Goal: Transaction & Acquisition: Download file/media

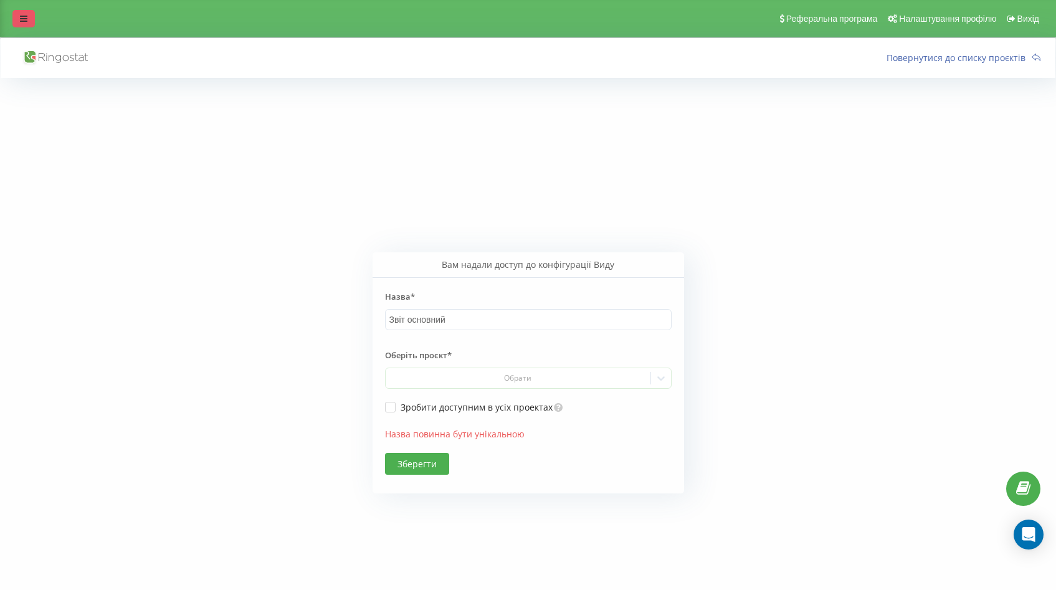
click at [22, 22] on icon at bounding box center [23, 18] width 7 height 9
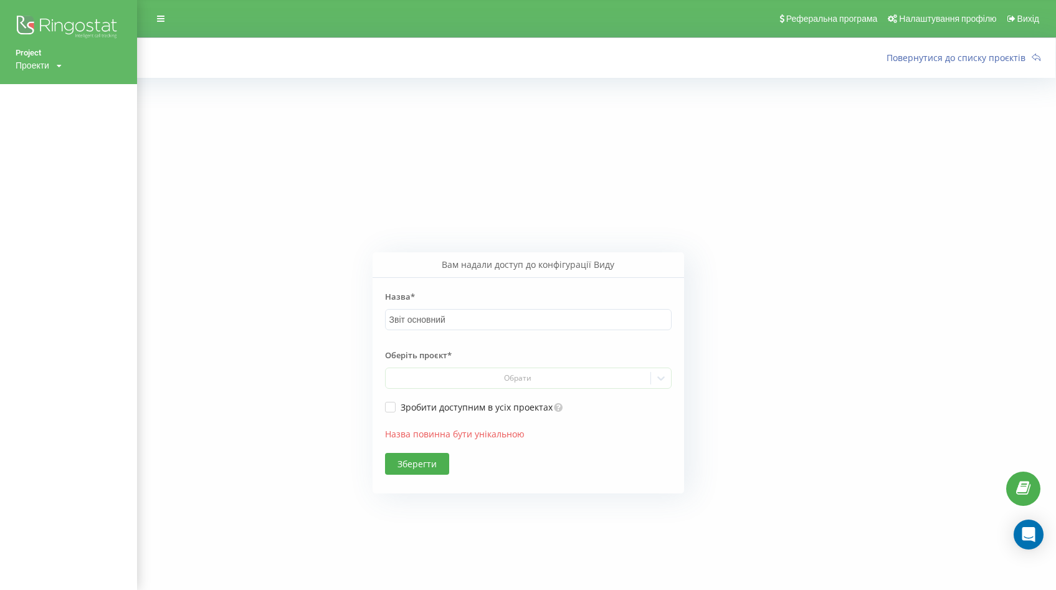
click at [39, 71] on div "Проекти" at bounding box center [33, 65] width 34 height 12
click at [54, 86] on link "[DOMAIN_NAME]" at bounding box center [56, 84] width 60 height 10
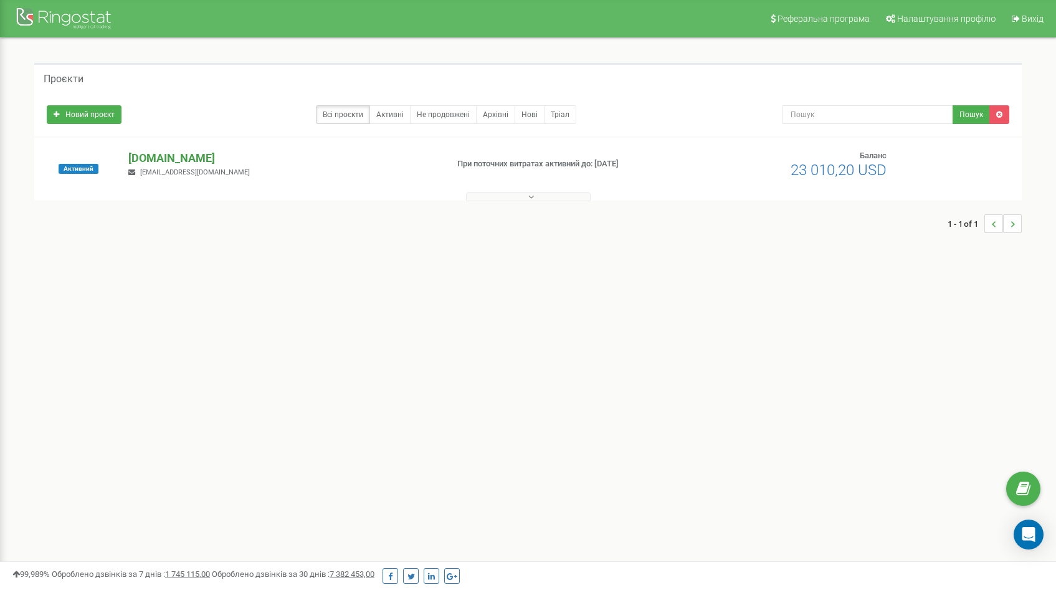
click at [186, 158] on p "[DOMAIN_NAME]" at bounding box center [282, 158] width 308 height 16
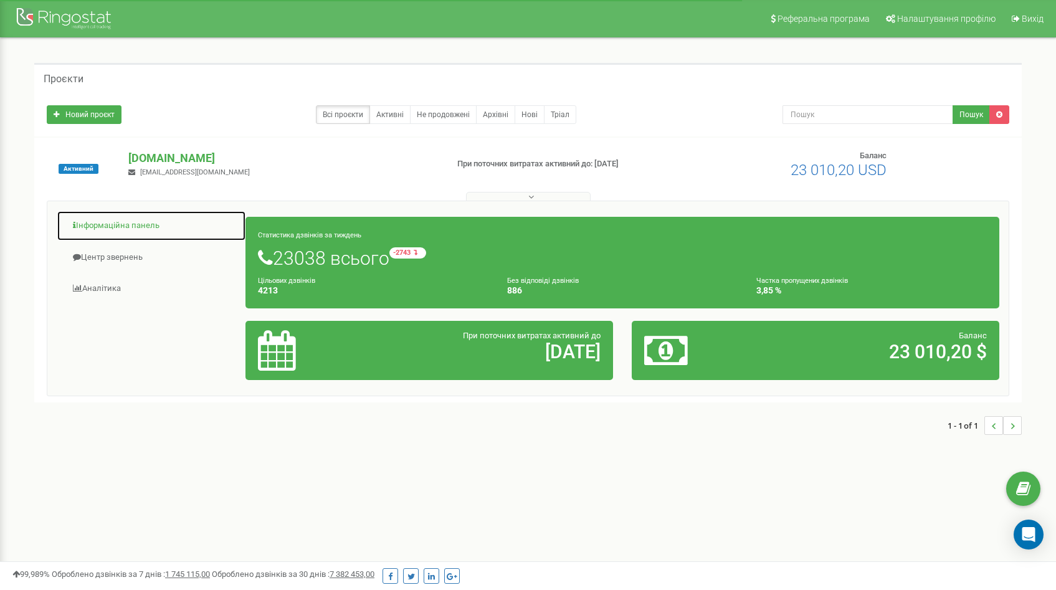
click at [140, 222] on link "Інформаційна панель" at bounding box center [151, 226] width 189 height 31
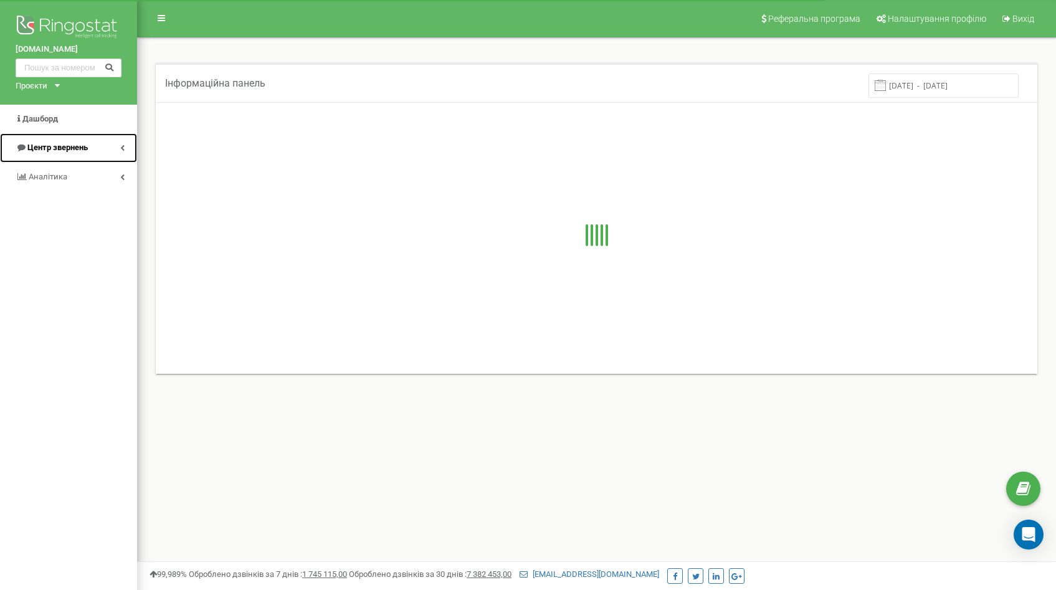
click at [117, 140] on link "Центр звернень" at bounding box center [68, 147] width 137 height 29
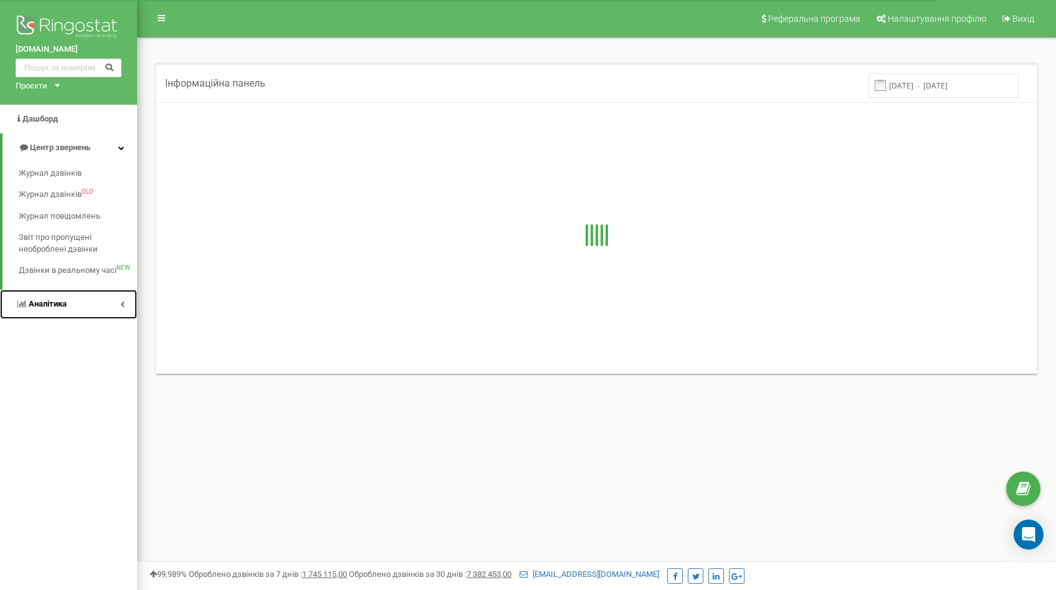
click at [113, 310] on link "Аналiтика" at bounding box center [68, 304] width 137 height 29
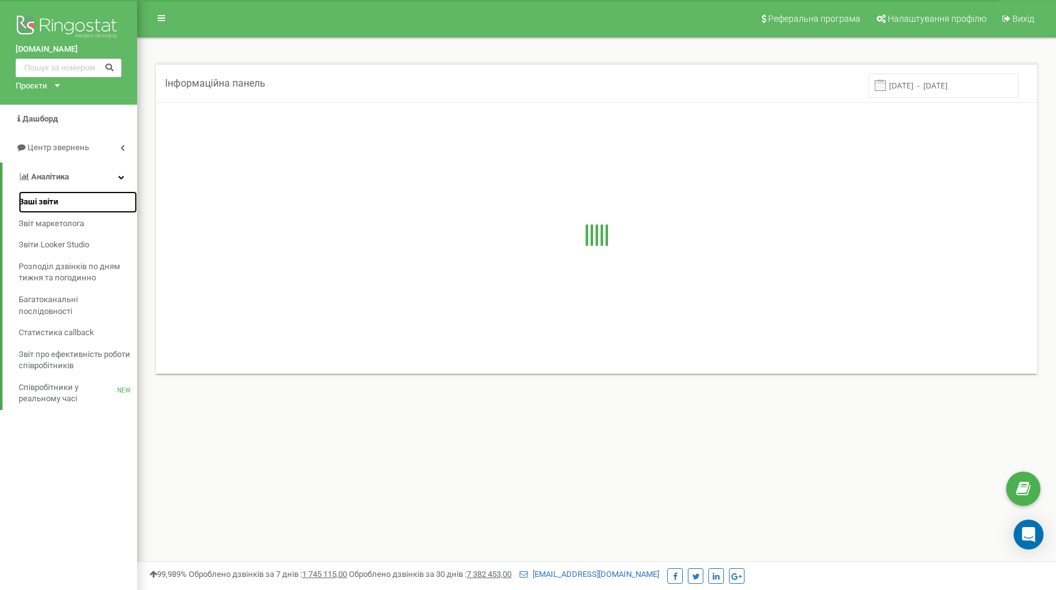
click at [53, 200] on span "Ваші звіти" at bounding box center [38, 202] width 39 height 12
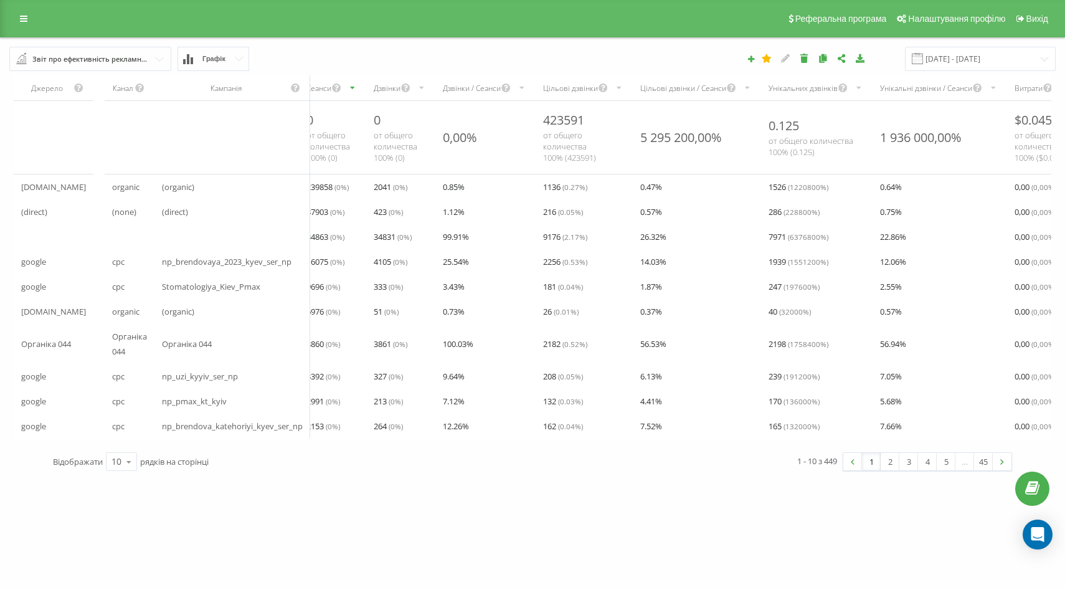
click at [161, 60] on input "text" at bounding box center [91, 58] width 161 height 22
click at [24, 19] on icon at bounding box center [23, 18] width 7 height 9
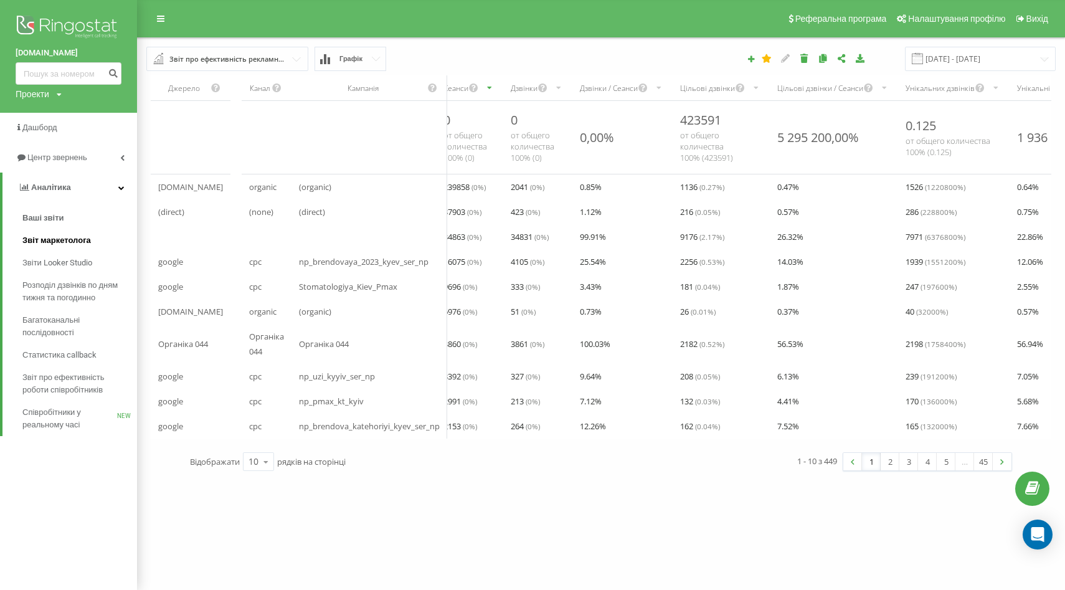
click at [75, 237] on span "Звіт маркетолога" at bounding box center [56, 240] width 69 height 12
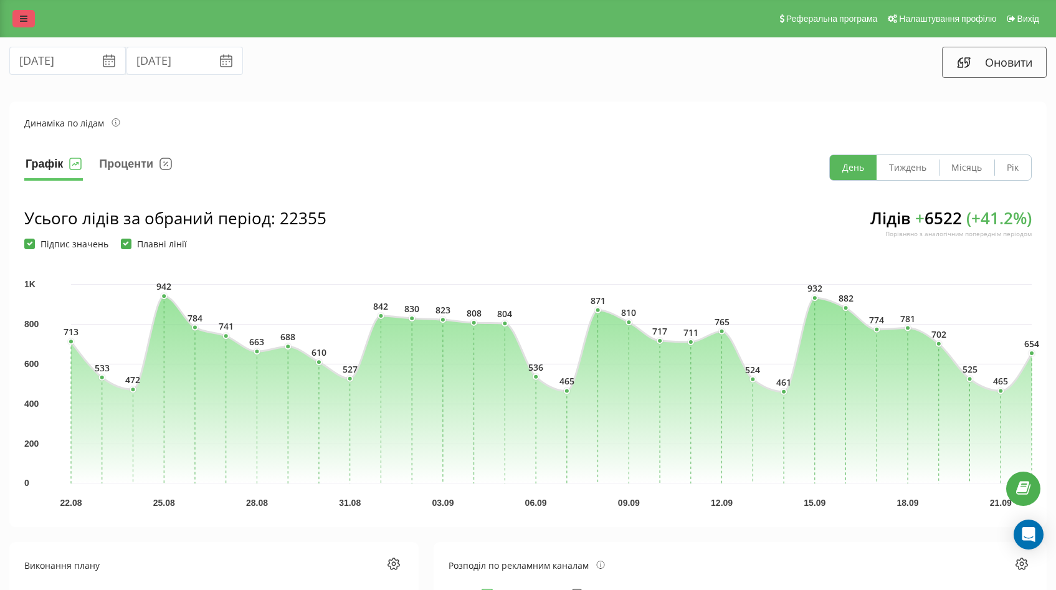
click at [21, 21] on icon at bounding box center [23, 18] width 7 height 9
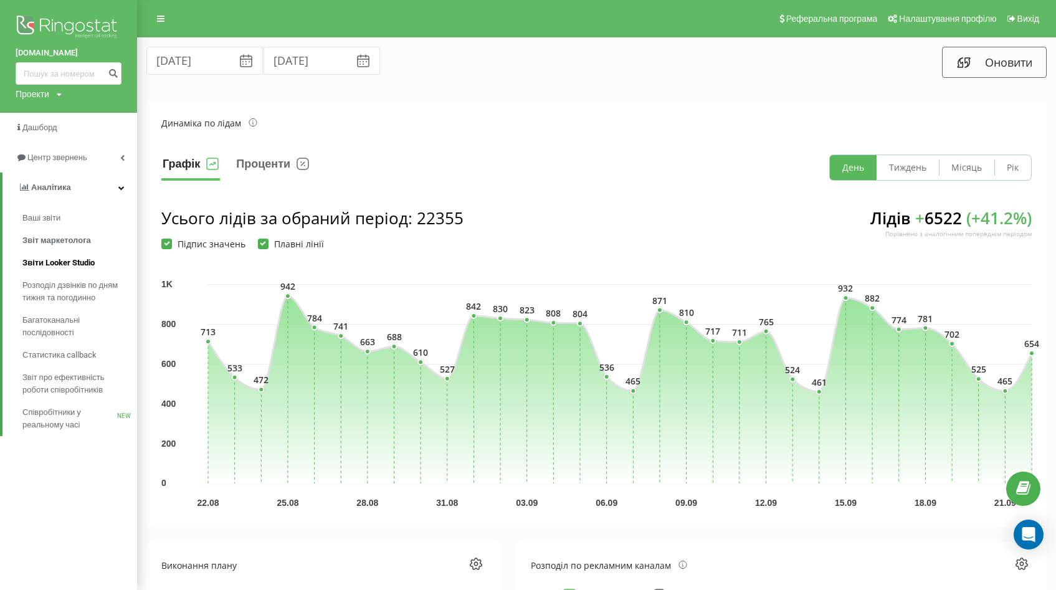
click at [52, 268] on span "Звіти Looker Studio" at bounding box center [58, 263] width 72 height 12
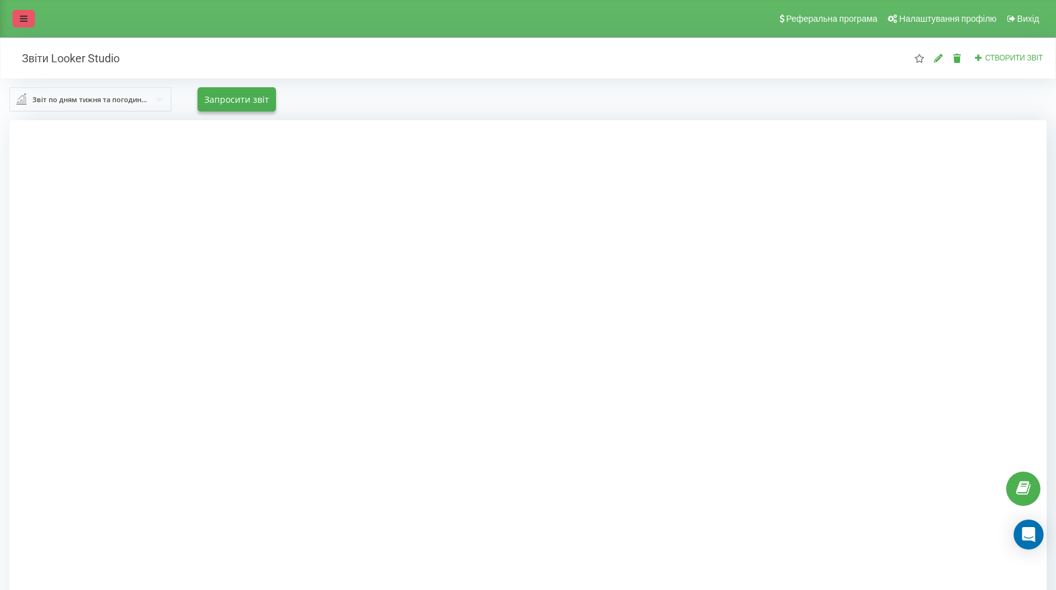
click at [26, 18] on icon at bounding box center [23, 18] width 7 height 9
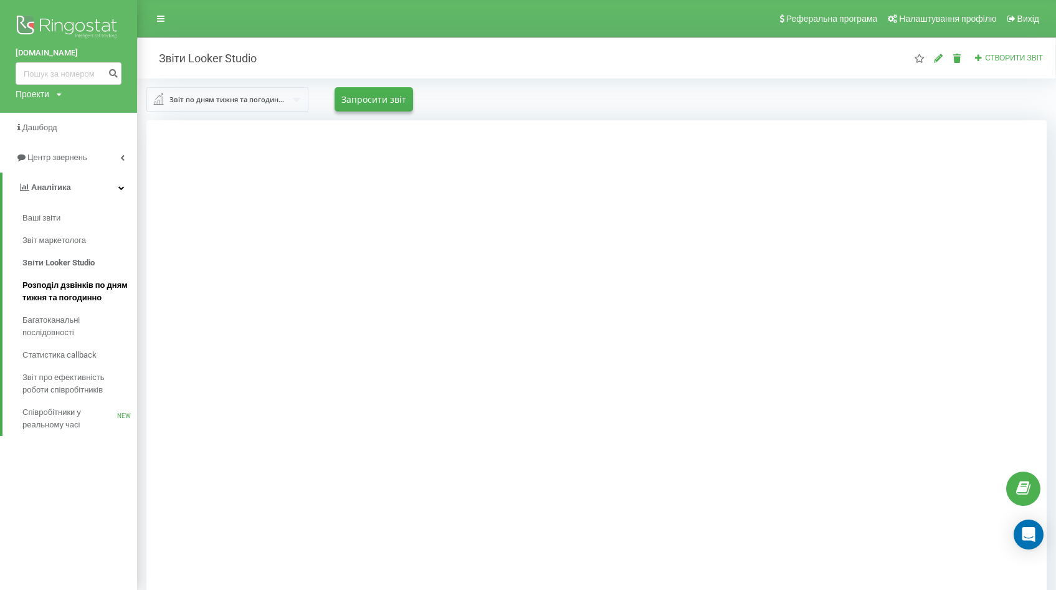
click at [57, 298] on span "Розподіл дзвінків по дням тижня та погодинно" at bounding box center [76, 291] width 108 height 25
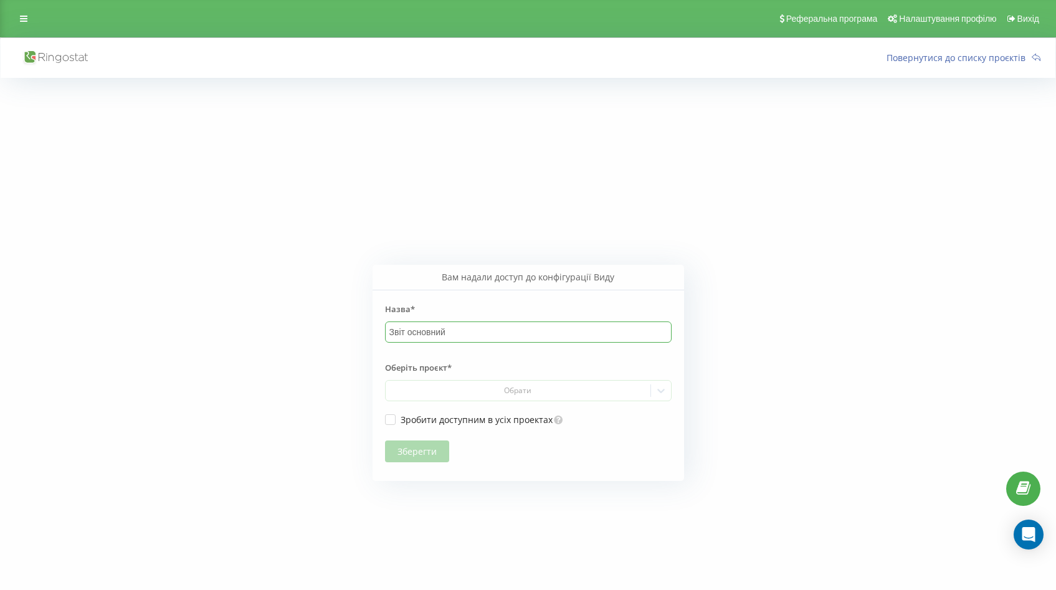
click at [484, 332] on input "Звіт основний" at bounding box center [528, 331] width 287 height 21
type input "Звіт основний 1"
click at [477, 388] on div "Обрати" at bounding box center [517, 391] width 255 height 10
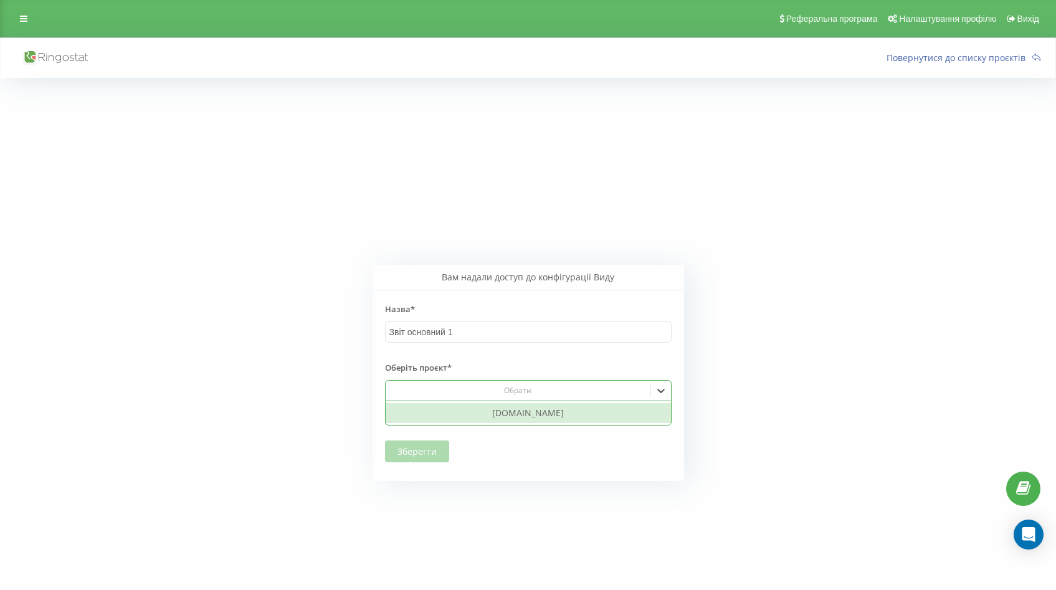
click at [472, 414] on div "[DOMAIN_NAME]" at bounding box center [528, 413] width 285 height 20
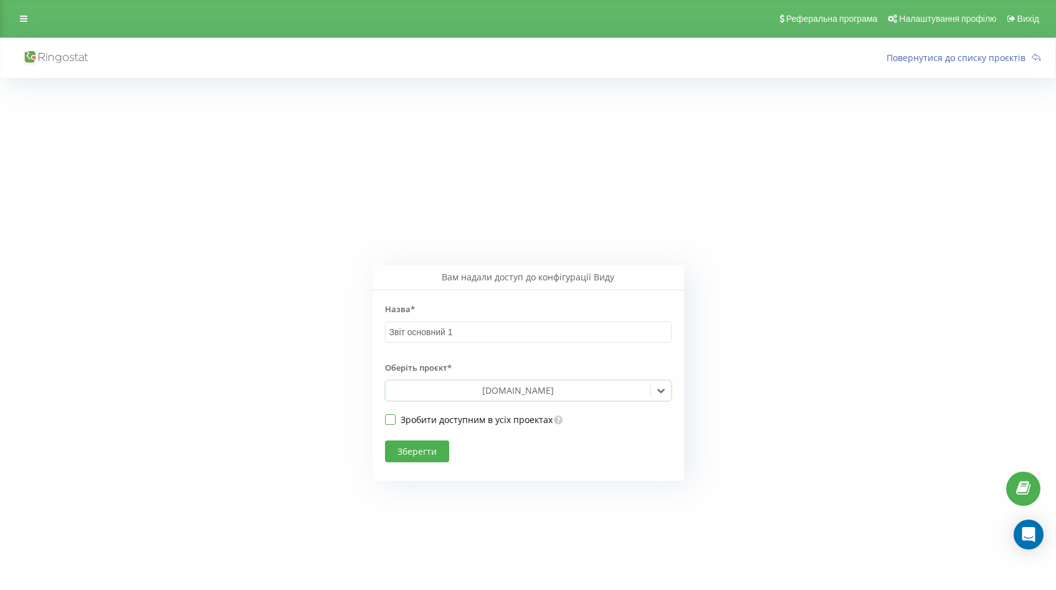
click at [436, 424] on label "Зробити доступним в усіх проектах" at bounding box center [469, 419] width 168 height 11
checkbox input "true"
click at [419, 452] on button "Зберегти" at bounding box center [417, 451] width 64 height 22
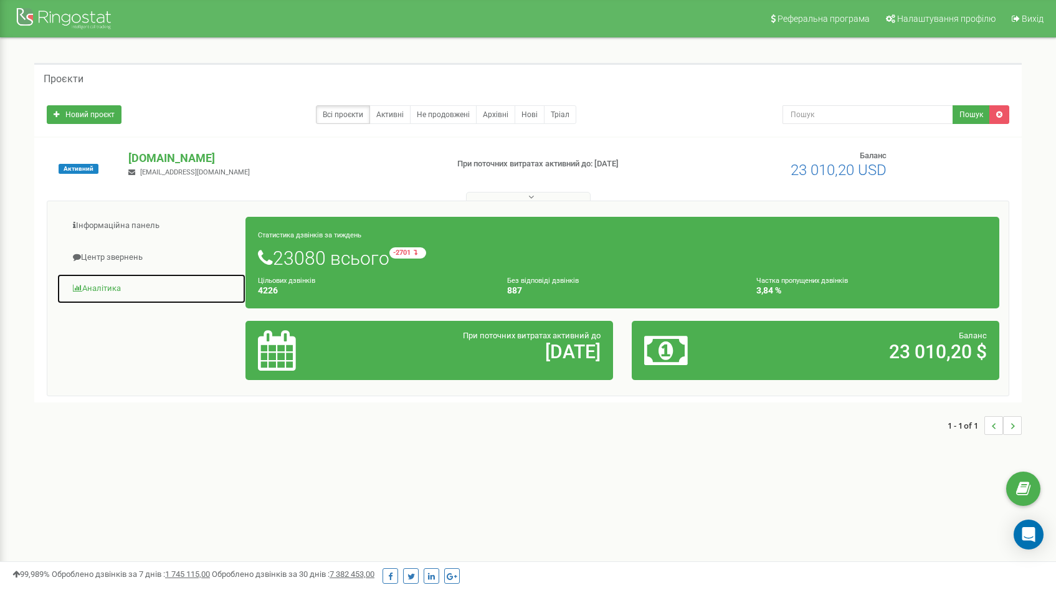
click at [117, 288] on link "Аналiтика" at bounding box center [151, 288] width 189 height 31
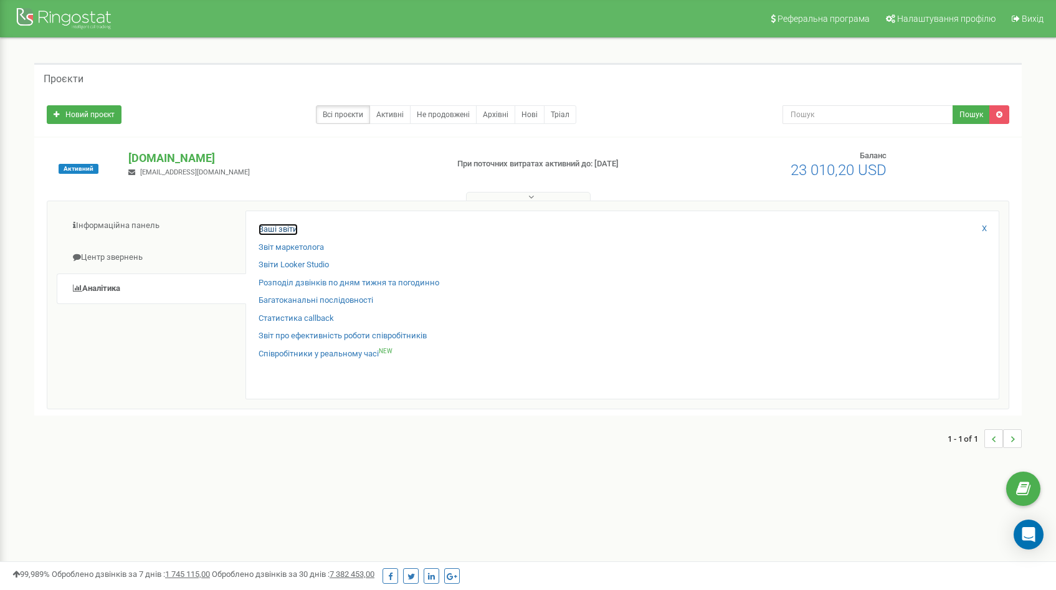
click at [272, 226] on link "Ваші звіти" at bounding box center [278, 230] width 39 height 12
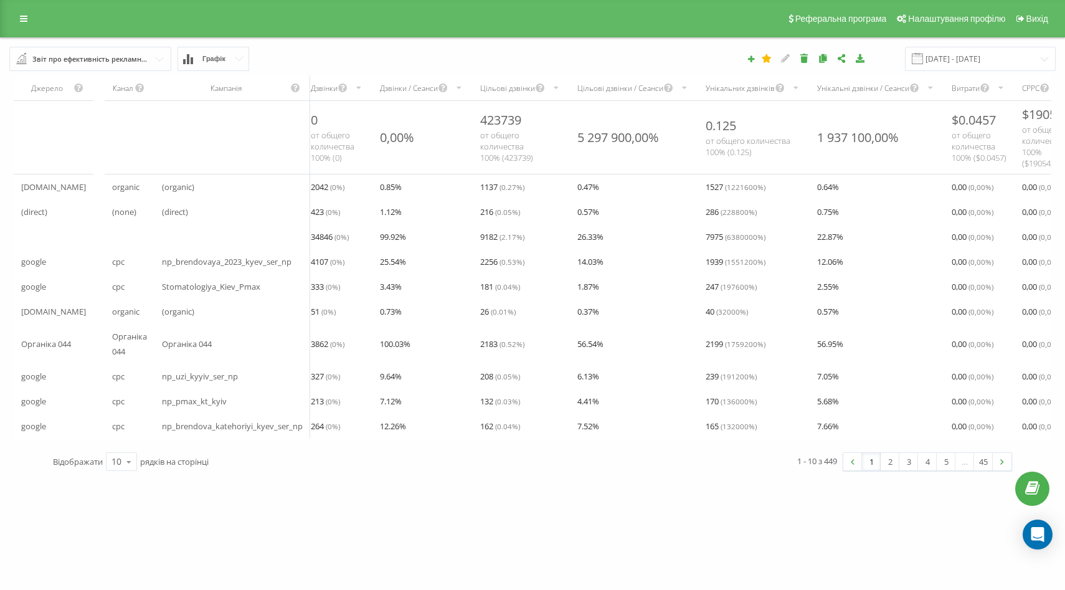
scroll to position [0, 96]
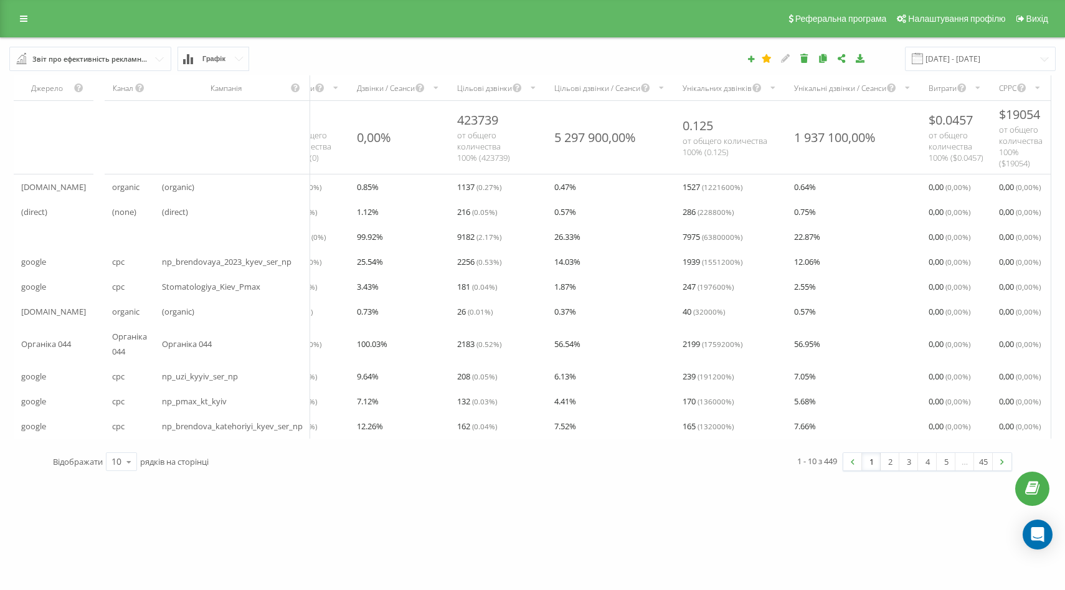
click at [226, 60] on button "Графік" at bounding box center [214, 59] width 72 height 24
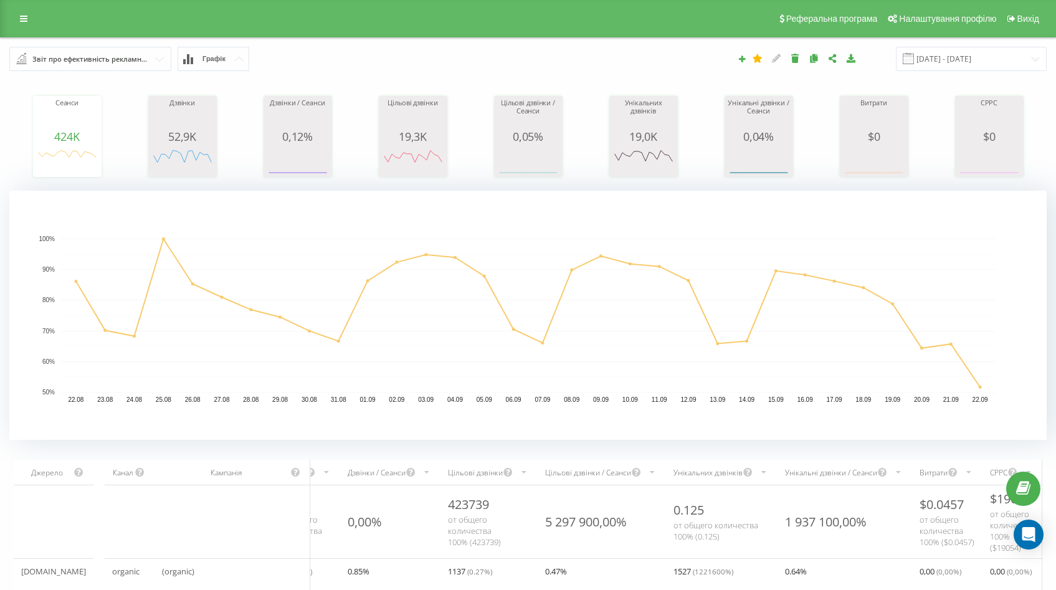
click at [237, 60] on icon at bounding box center [239, 59] width 9 height 4
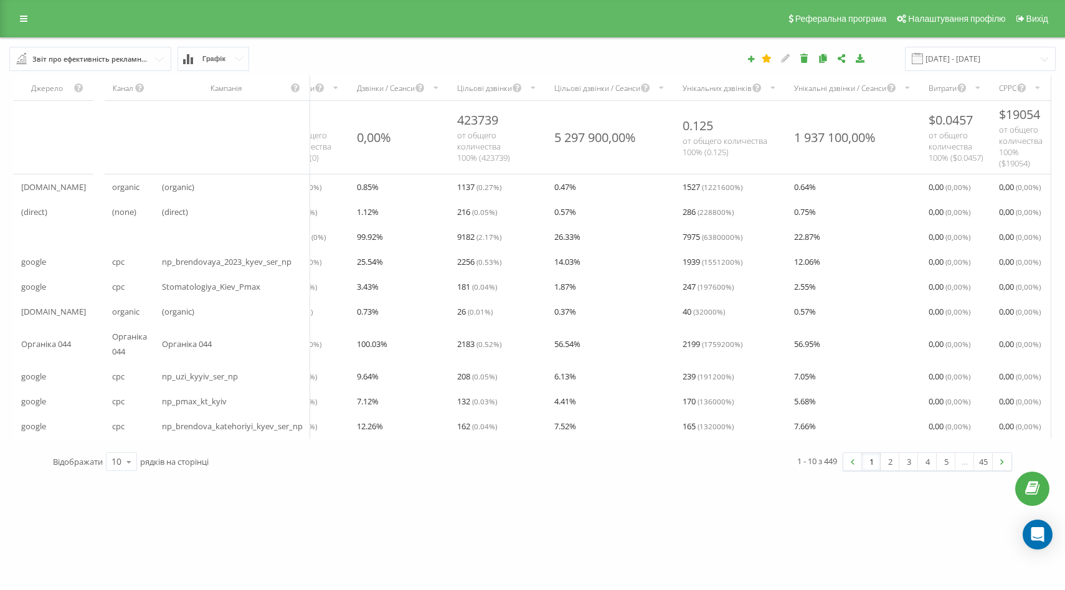
click at [145, 65] on div "Звіт про ефективність рекламних кампаній" at bounding box center [90, 59] width 117 height 14
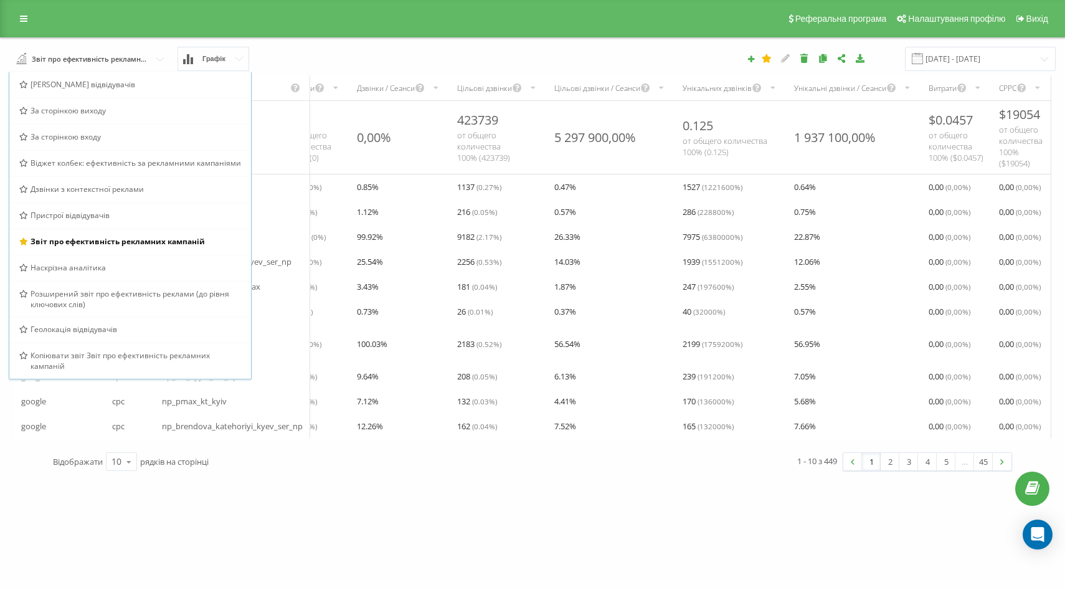
drag, startPoint x: 494, startPoint y: 589, endPoint x: 493, endPoint y: 549, distance: 39.9
click at [494, 589] on div "oxford-med.com.ua Проекти oxford-med.com.ua Дашборд Центр звернень Аналiтика Ва…" at bounding box center [532, 295] width 1065 height 590
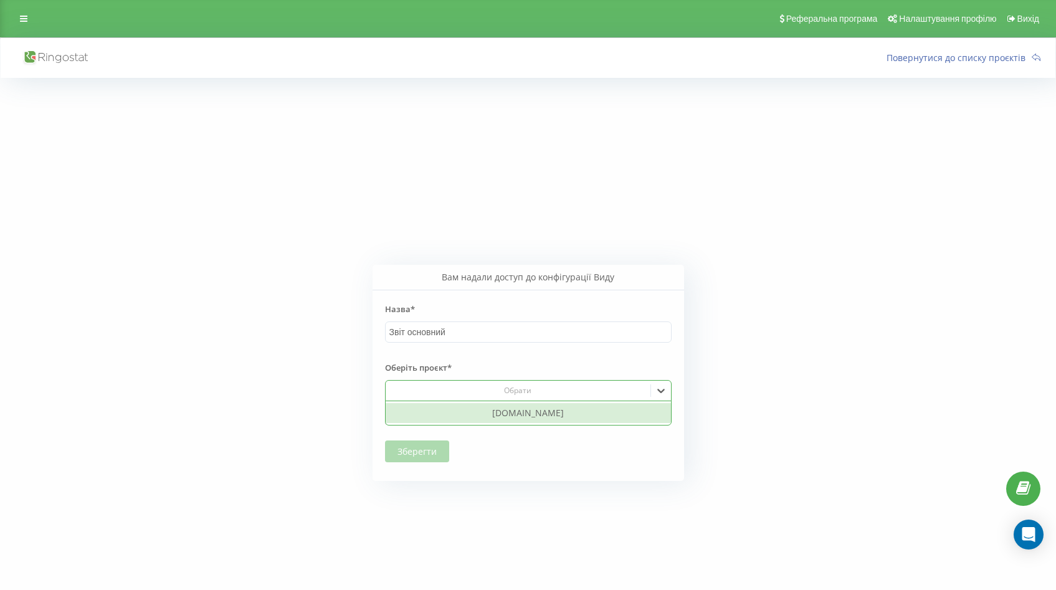
click at [497, 416] on div "[DOMAIN_NAME]" at bounding box center [528, 413] width 285 height 20
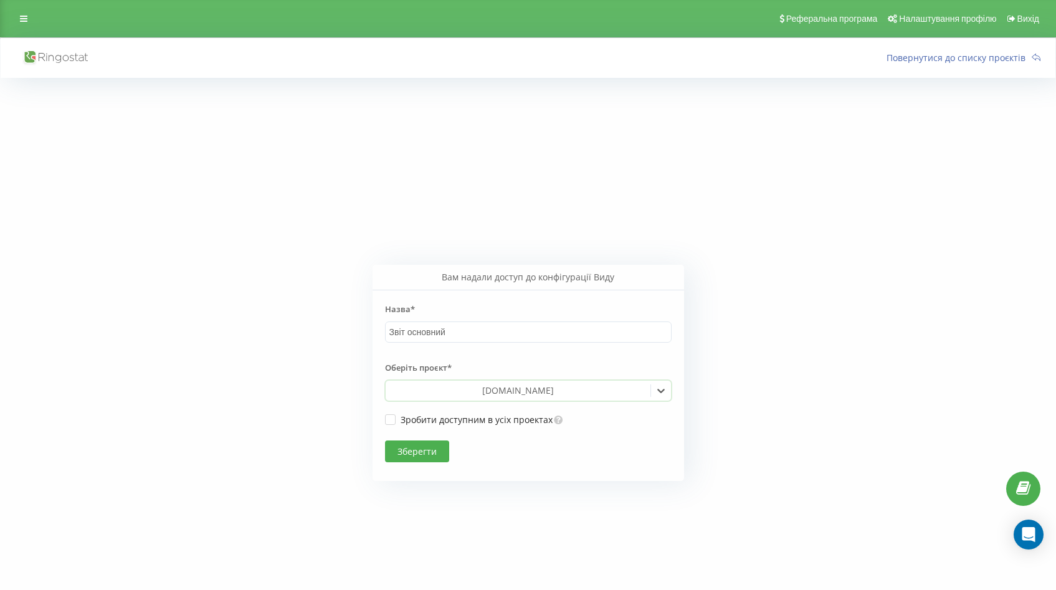
click at [426, 447] on button "Зберегти" at bounding box center [417, 451] width 64 height 22
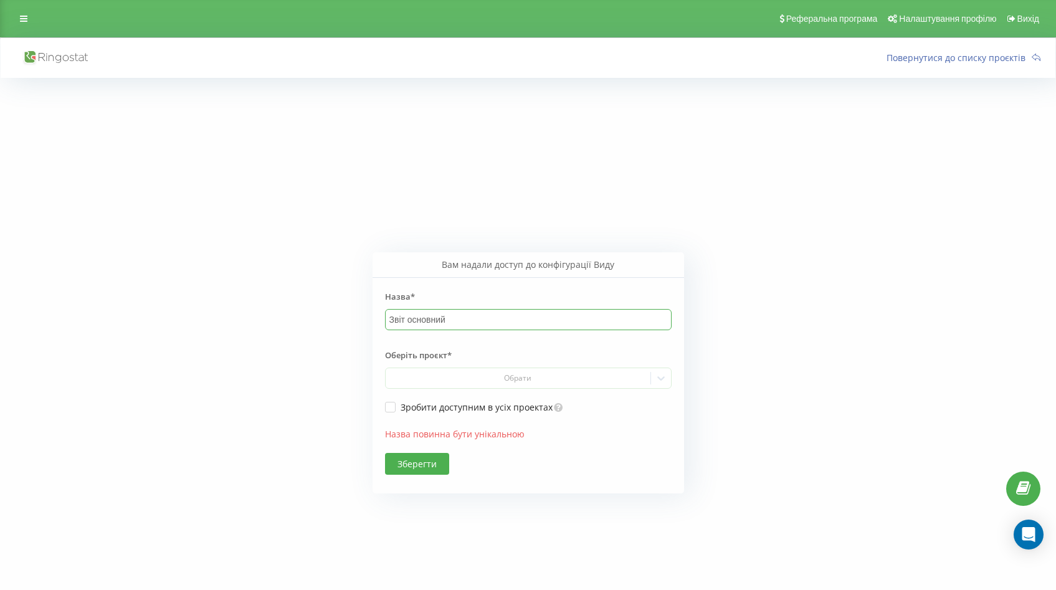
click at [465, 327] on input "Звіт основний" at bounding box center [528, 319] width 287 height 21
type input "Звіт основний 1"
click at [417, 462] on button "Зберегти" at bounding box center [417, 464] width 64 height 22
click at [475, 318] on input "Звіт основний 1" at bounding box center [528, 319] width 287 height 21
type input "Звіт основний 11"
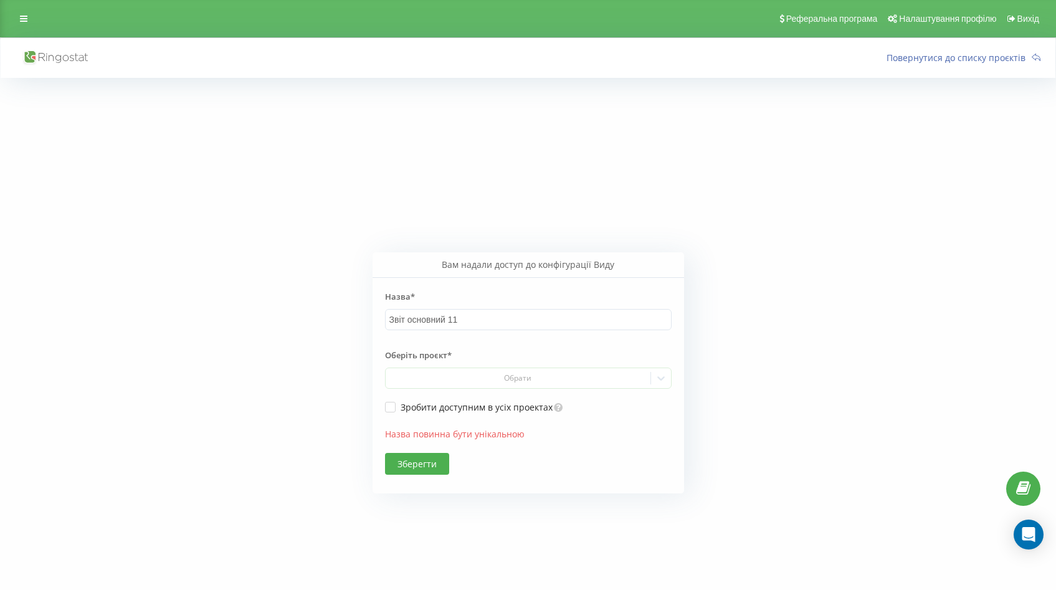
click at [423, 464] on button "Зберегти" at bounding box center [417, 464] width 64 height 22
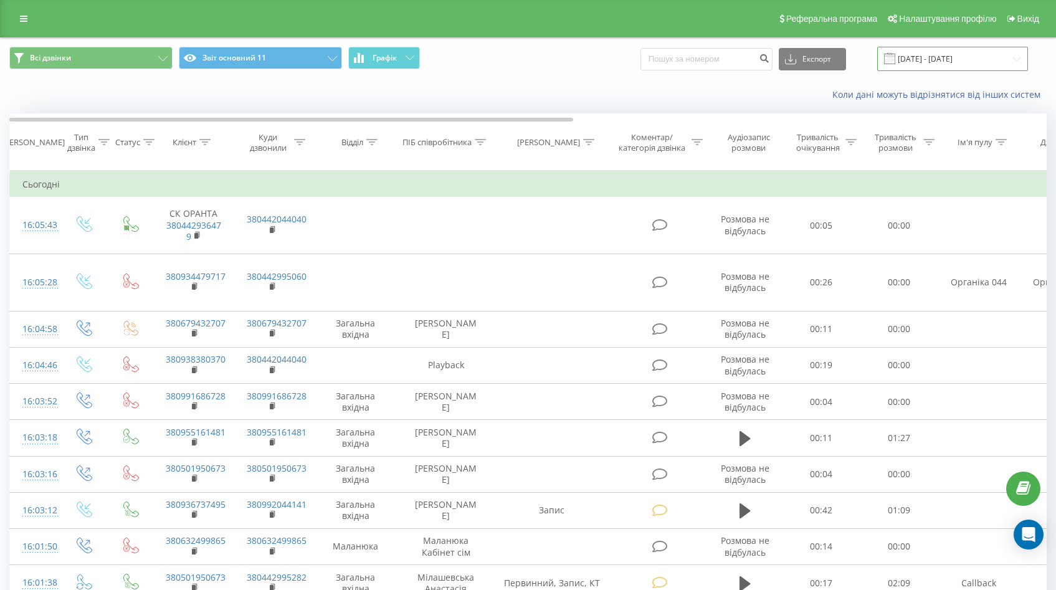
click at [969, 62] on input "[DATE] - [DATE]" at bounding box center [952, 59] width 151 height 24
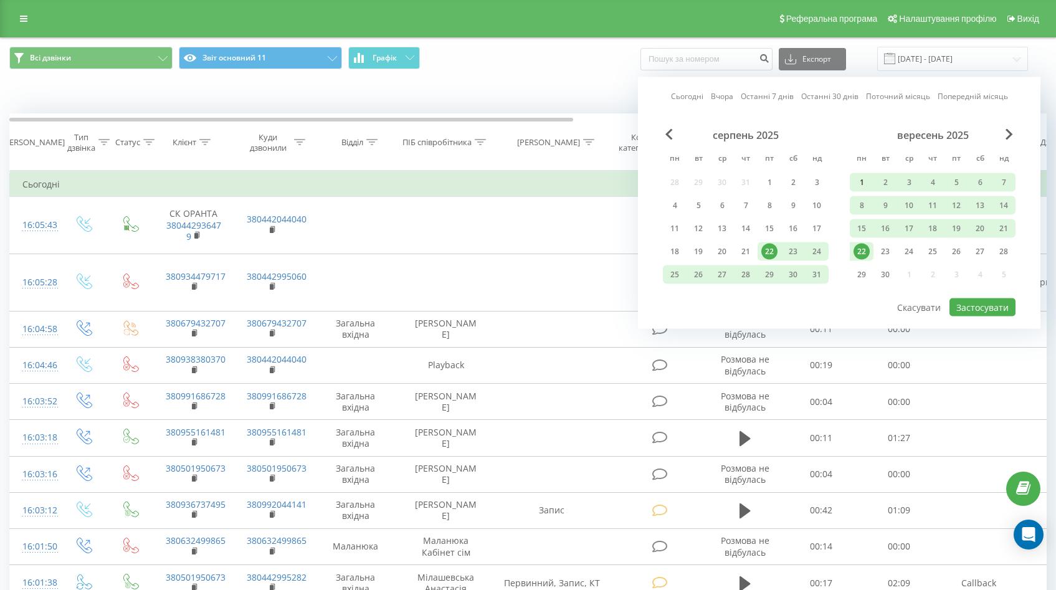
click at [862, 179] on div "1" at bounding box center [862, 182] width 16 height 16
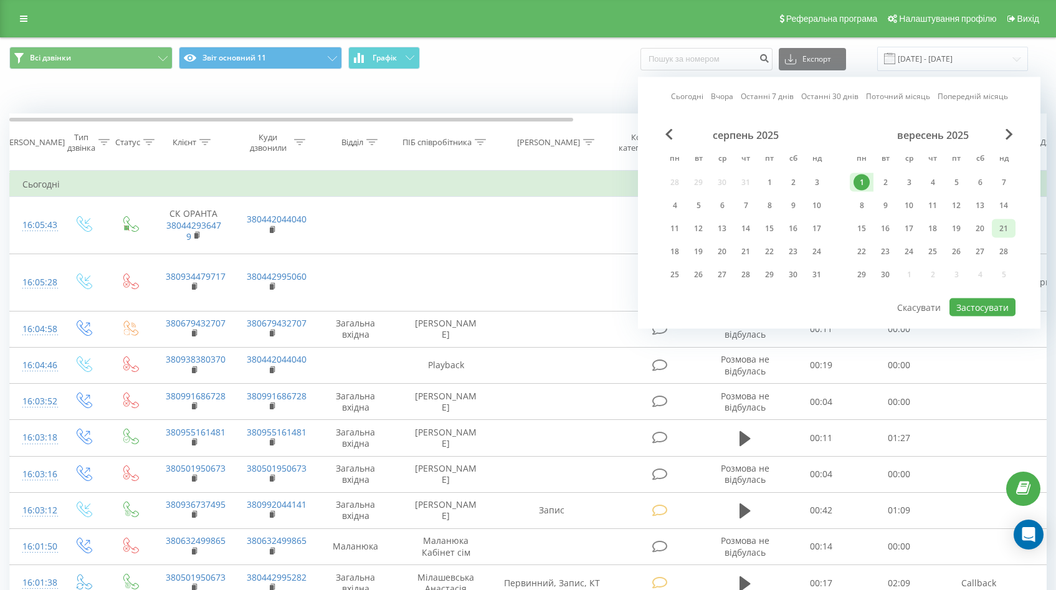
click at [1005, 227] on div "21" at bounding box center [1004, 229] width 16 height 16
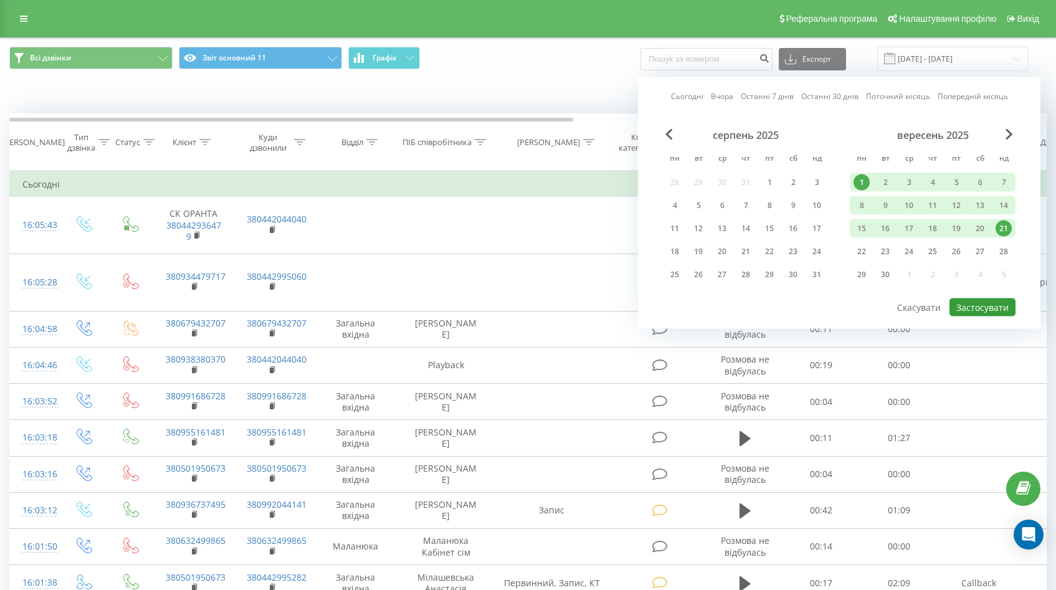
click at [981, 303] on button "Застосувати" at bounding box center [982, 307] width 66 height 18
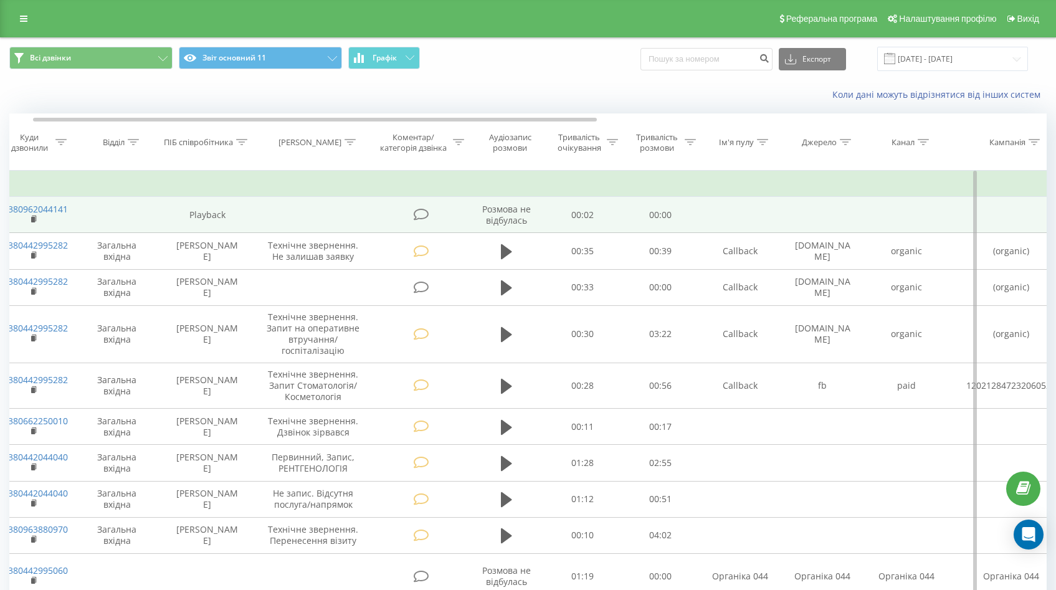
scroll to position [0, 72]
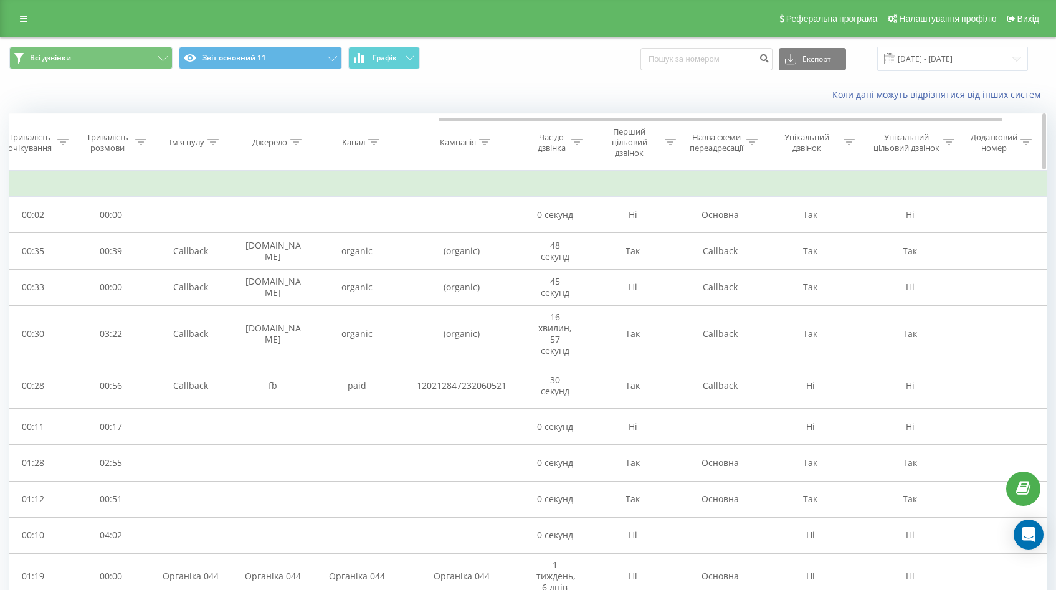
click at [295, 138] on div at bounding box center [295, 142] width 11 height 11
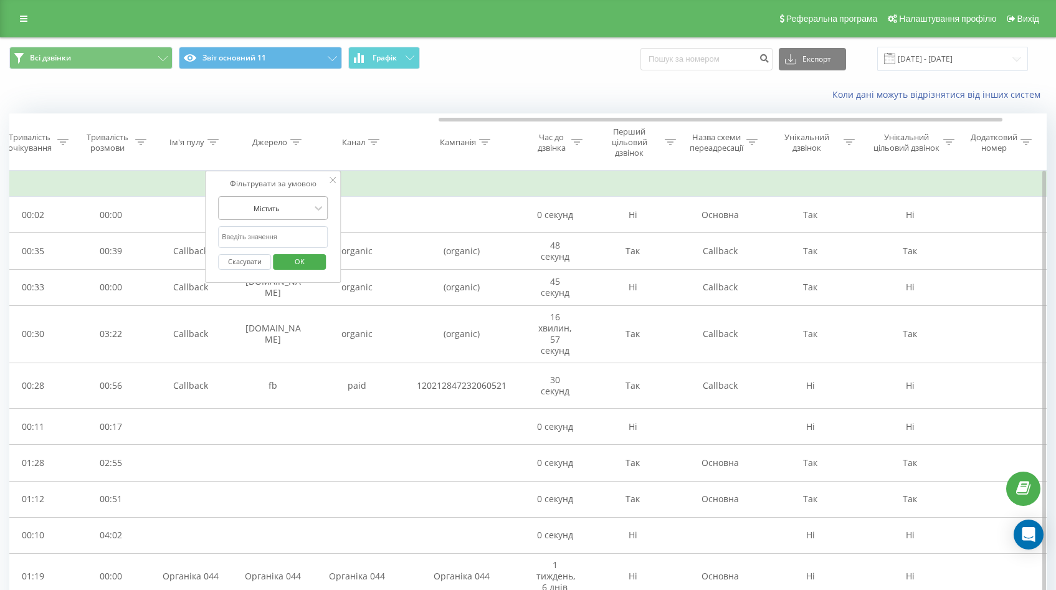
click at [282, 202] on div at bounding box center [266, 208] width 88 height 12
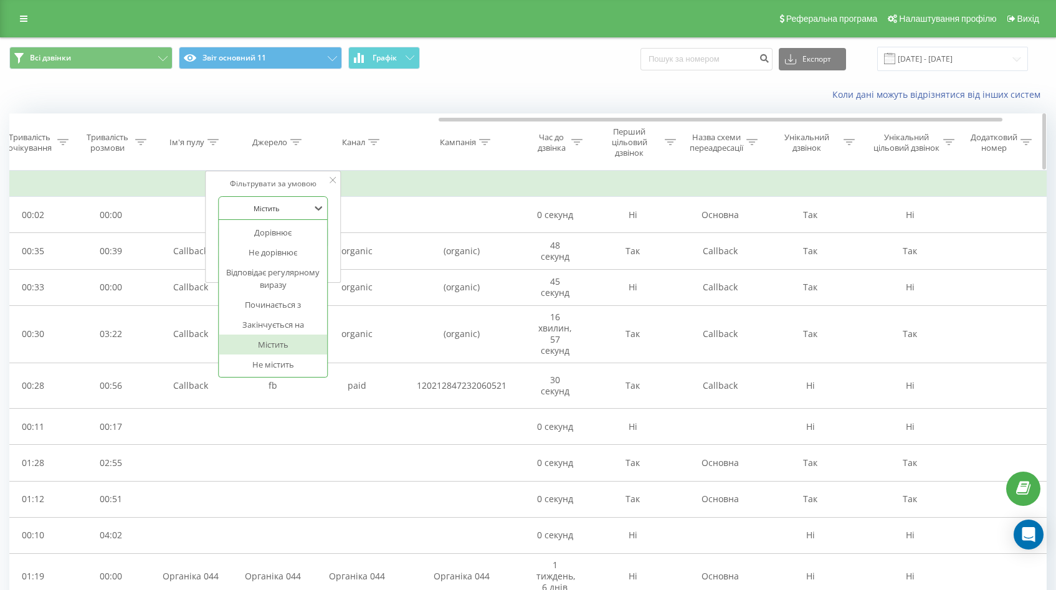
click at [373, 167] on th "Канал" at bounding box center [357, 142] width 84 height 57
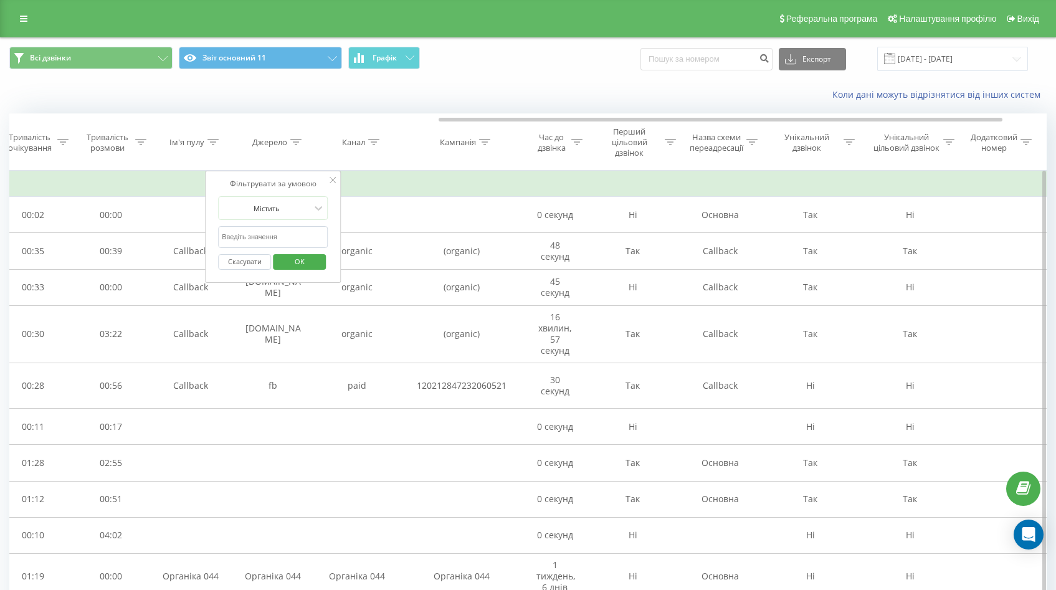
click at [384, 174] on td "Вчора" at bounding box center [175, 184] width 1906 height 25
click at [262, 145] on div "Джерело" at bounding box center [269, 142] width 35 height 11
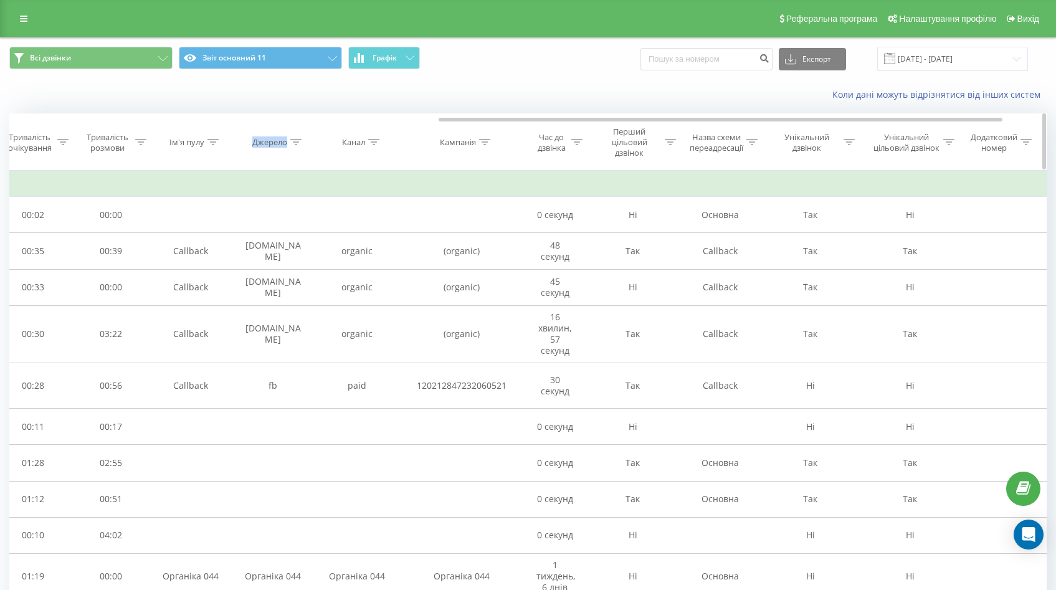
click at [262, 145] on div "Джерело" at bounding box center [269, 142] width 35 height 11
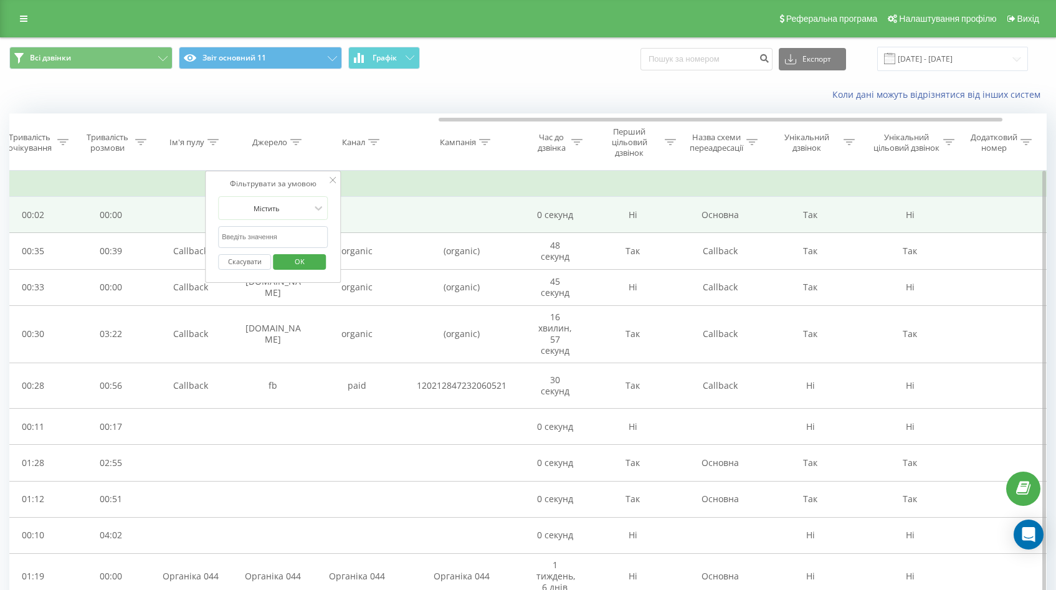
click at [388, 201] on td at bounding box center [357, 215] width 84 height 36
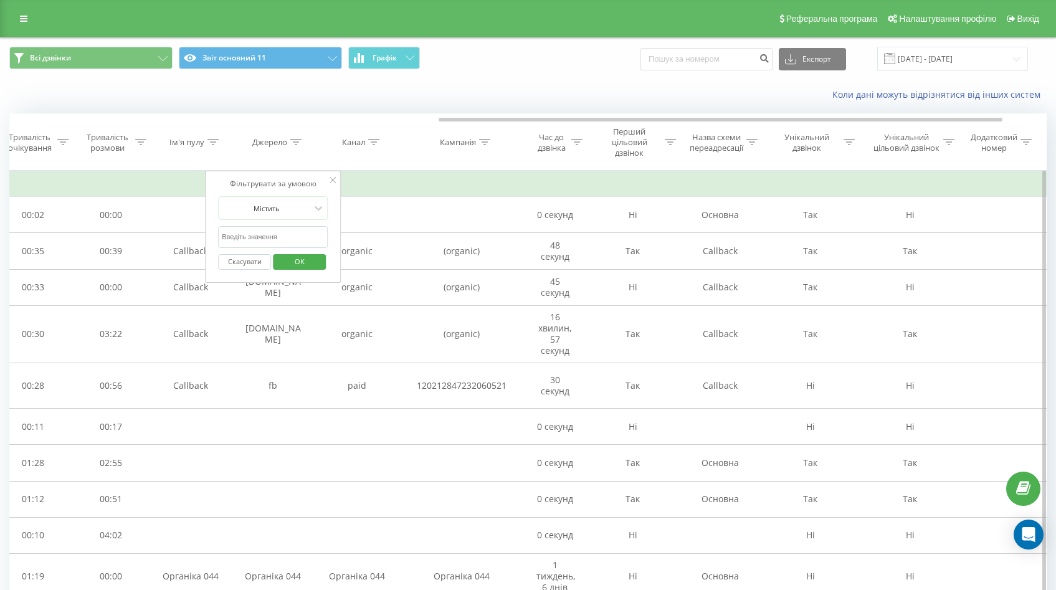
click at [397, 178] on td "Вчора" at bounding box center [175, 184] width 1906 height 25
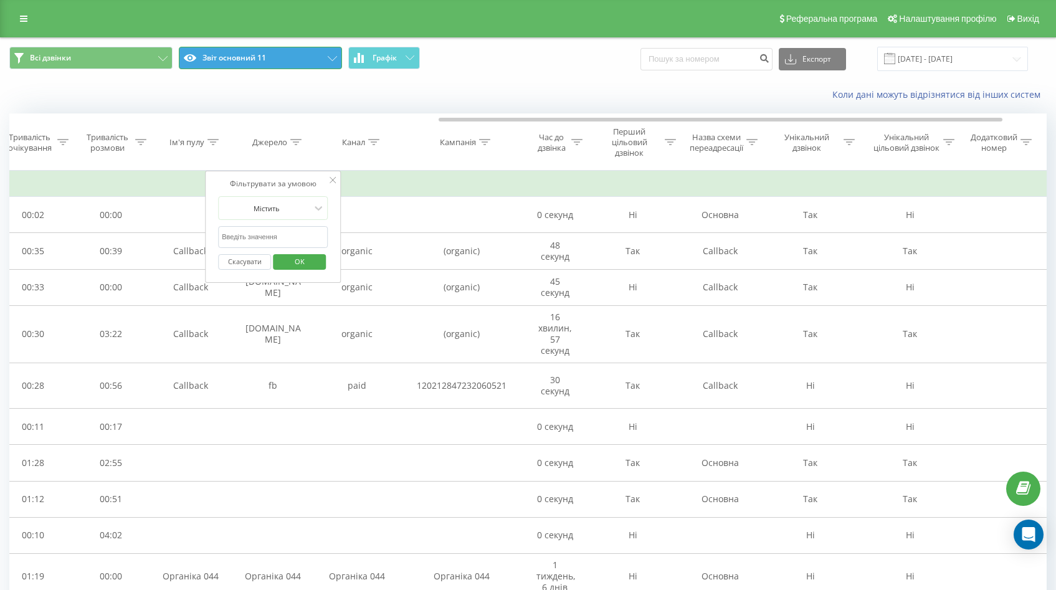
click at [331, 56] on icon at bounding box center [332, 58] width 9 height 5
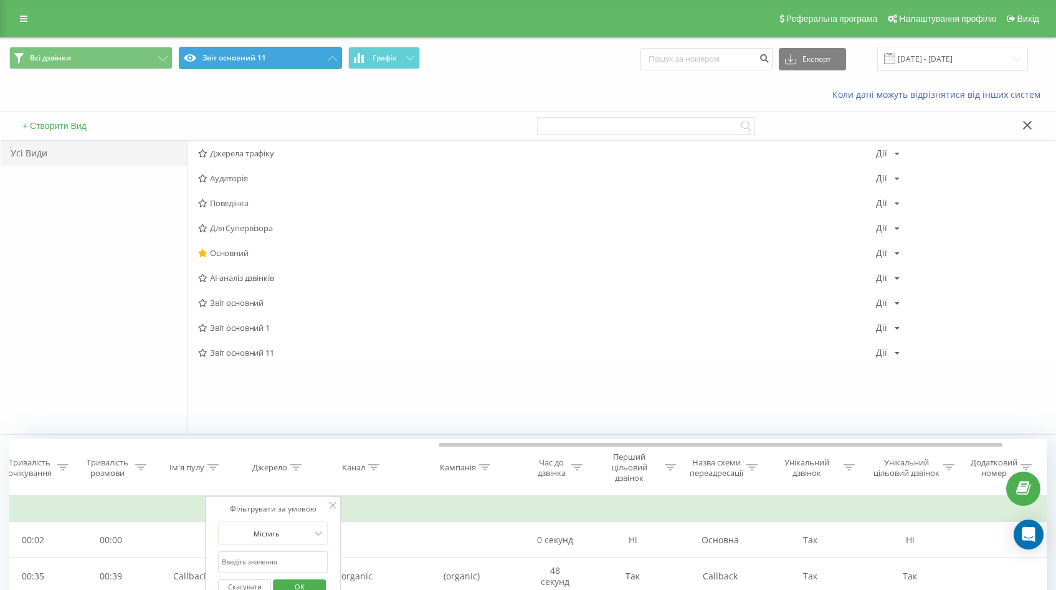
click at [331, 56] on icon at bounding box center [332, 58] width 9 height 5
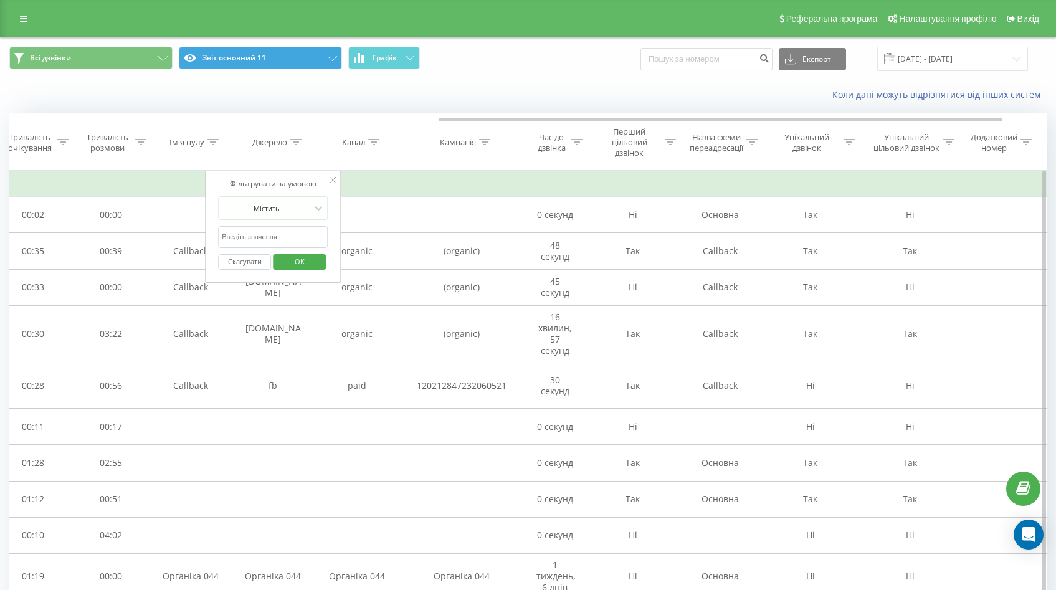
click at [333, 179] on icon at bounding box center [333, 180] width 6 height 6
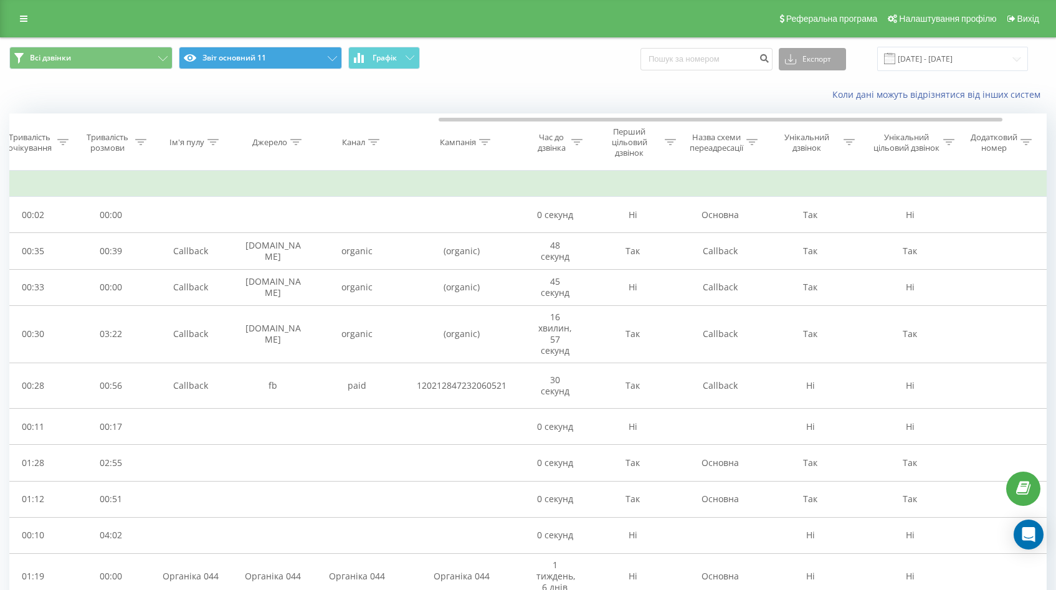
click at [815, 57] on button "Експорт" at bounding box center [812, 59] width 67 height 22
click at [819, 81] on div ".csv" at bounding box center [812, 82] width 66 height 22
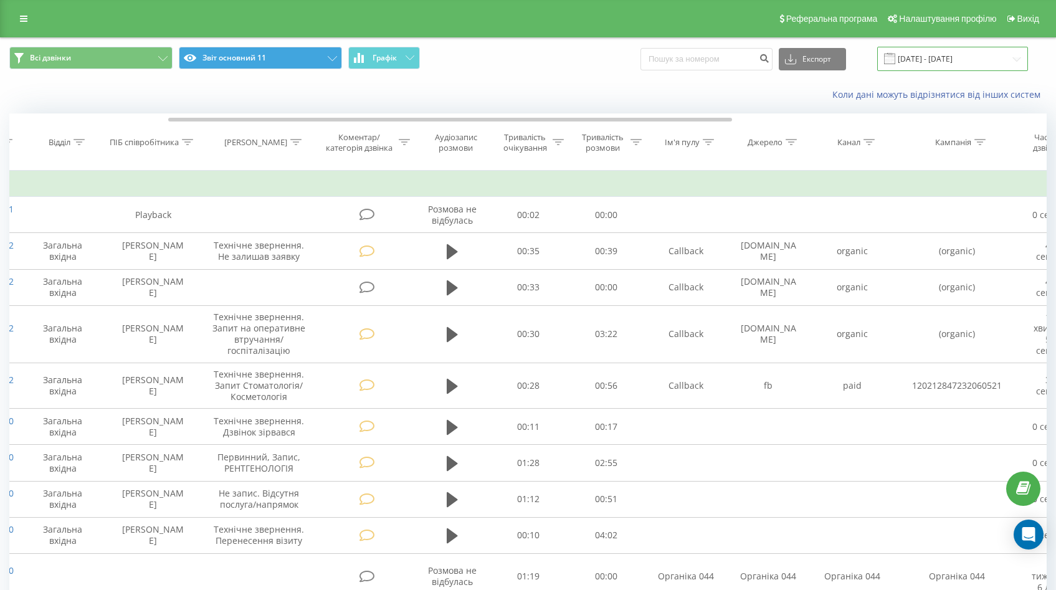
click at [944, 60] on input "[DATE] - [DATE]" at bounding box center [952, 59] width 151 height 24
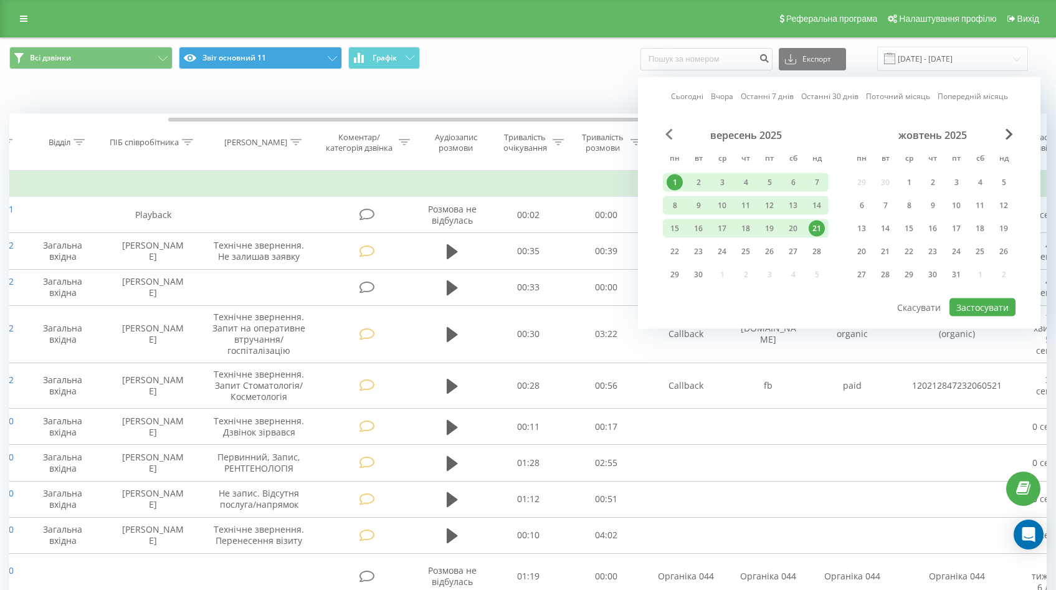
click at [672, 135] on span "Previous Month" at bounding box center [668, 134] width 7 height 11
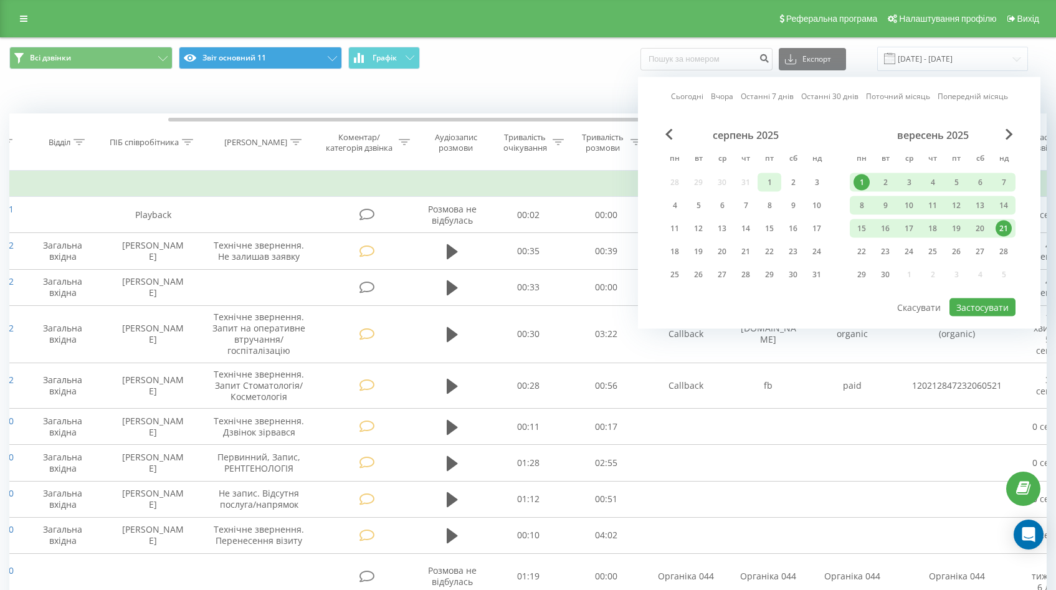
click at [764, 188] on div "1" at bounding box center [769, 182] width 16 height 16
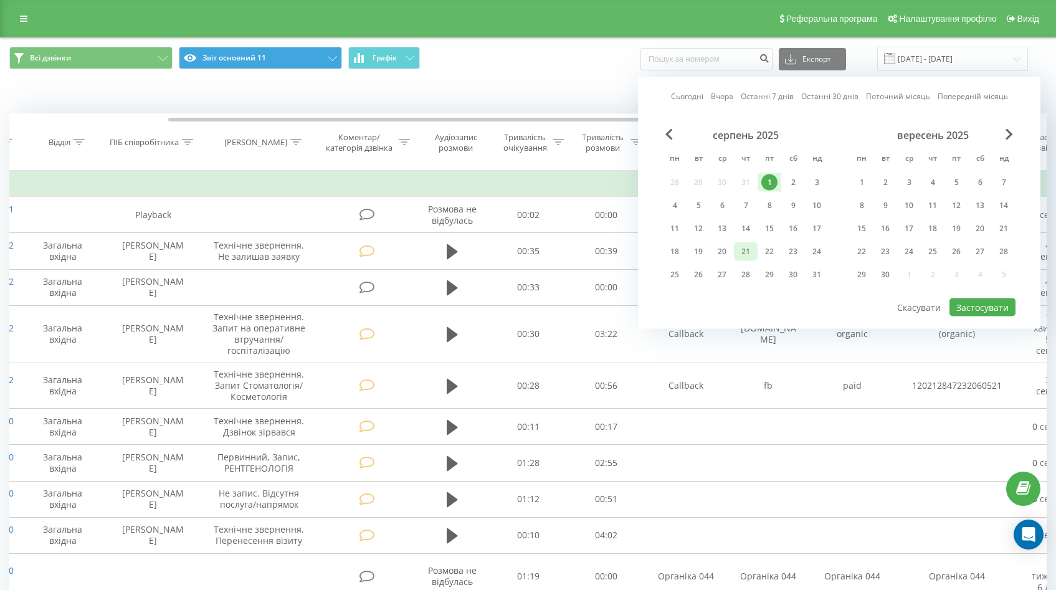
click at [746, 253] on div "21" at bounding box center [746, 252] width 16 height 16
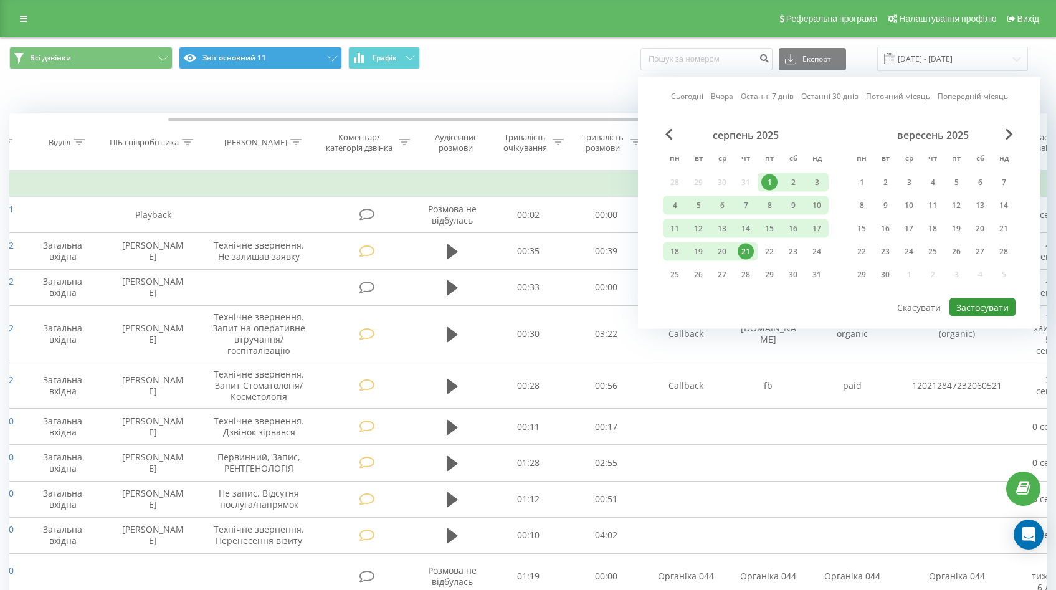
click at [974, 308] on button "Застосувати" at bounding box center [982, 307] width 66 height 18
type input "[DATE] - [DATE]"
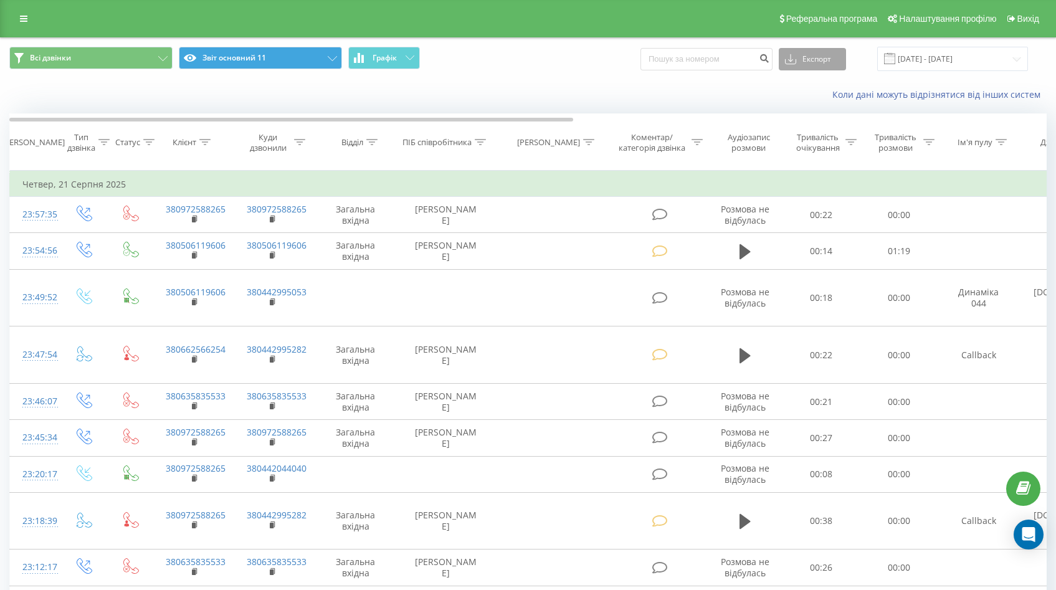
click at [822, 59] on button "Експорт" at bounding box center [812, 59] width 67 height 22
click at [820, 81] on div ".csv" at bounding box center [812, 82] width 66 height 22
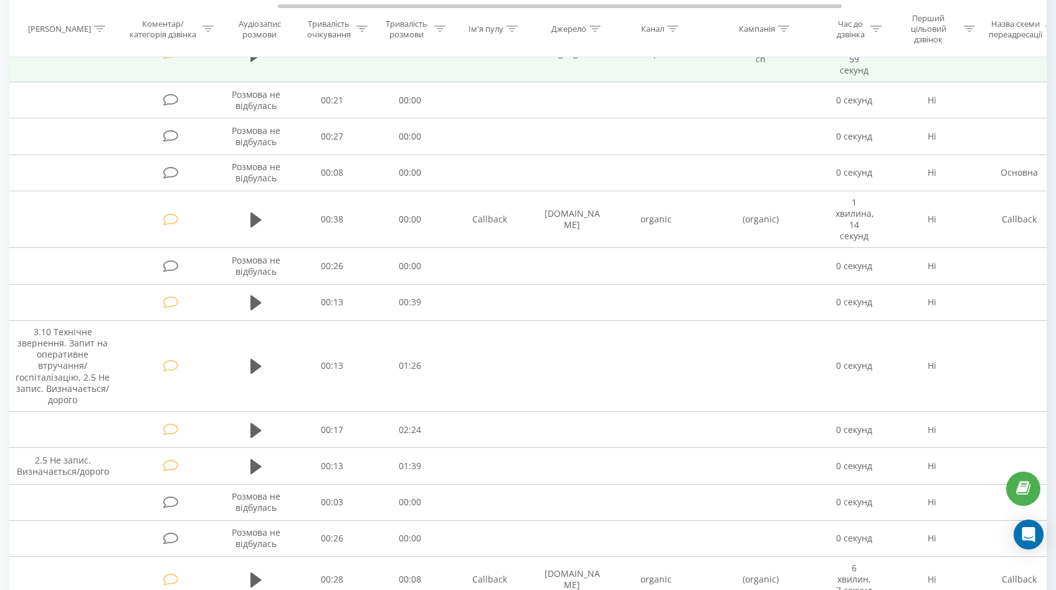
scroll to position [0, 493]
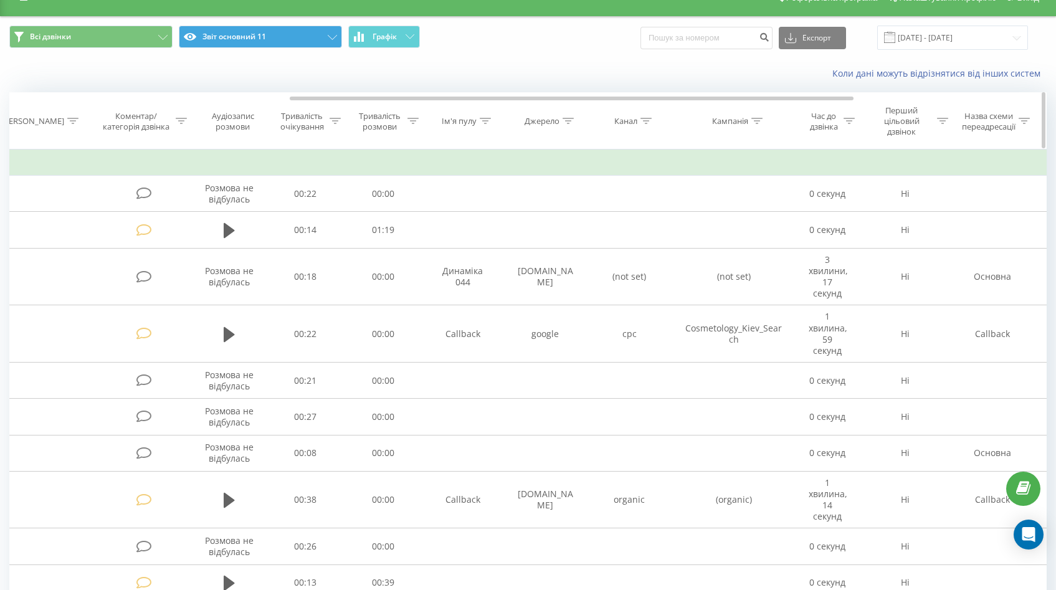
click at [722, 126] on div "Кампанія" at bounding box center [730, 121] width 36 height 11
click at [724, 124] on div "Кампанія" at bounding box center [730, 121] width 36 height 11
